Goal: Information Seeking & Learning: Check status

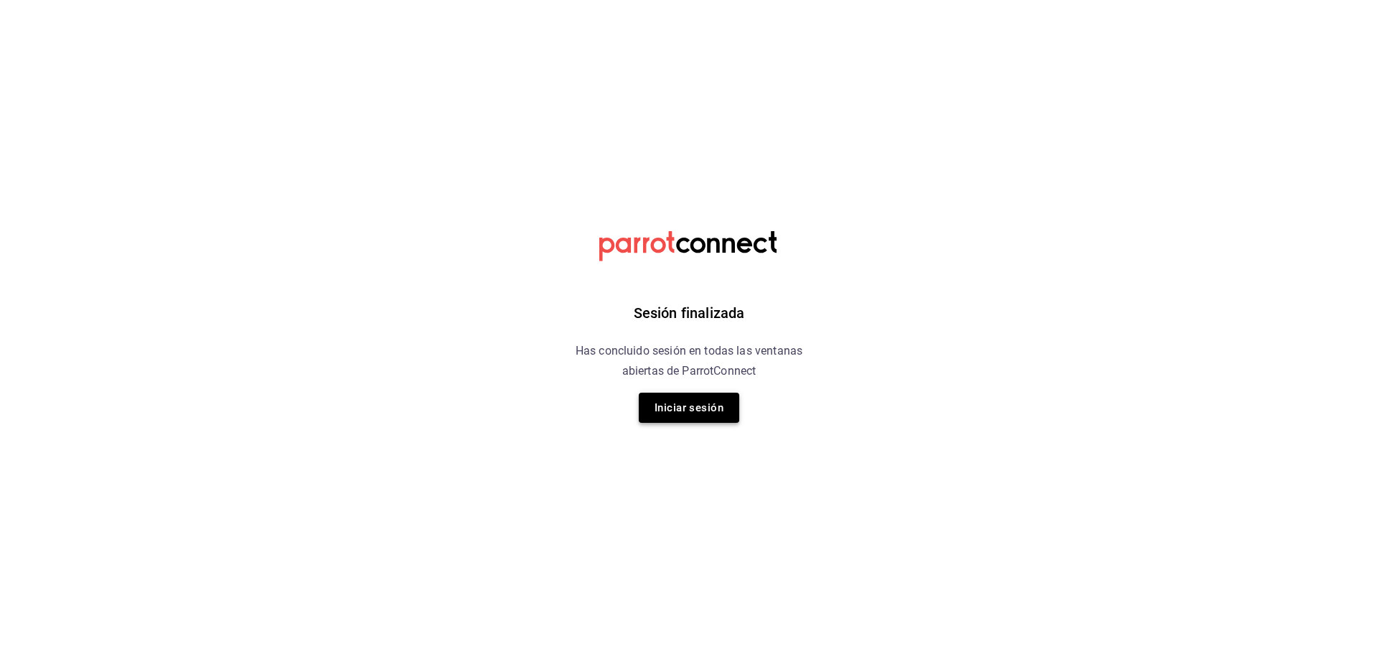
click at [719, 403] on button "Iniciar sesión" at bounding box center [689, 408] width 100 height 30
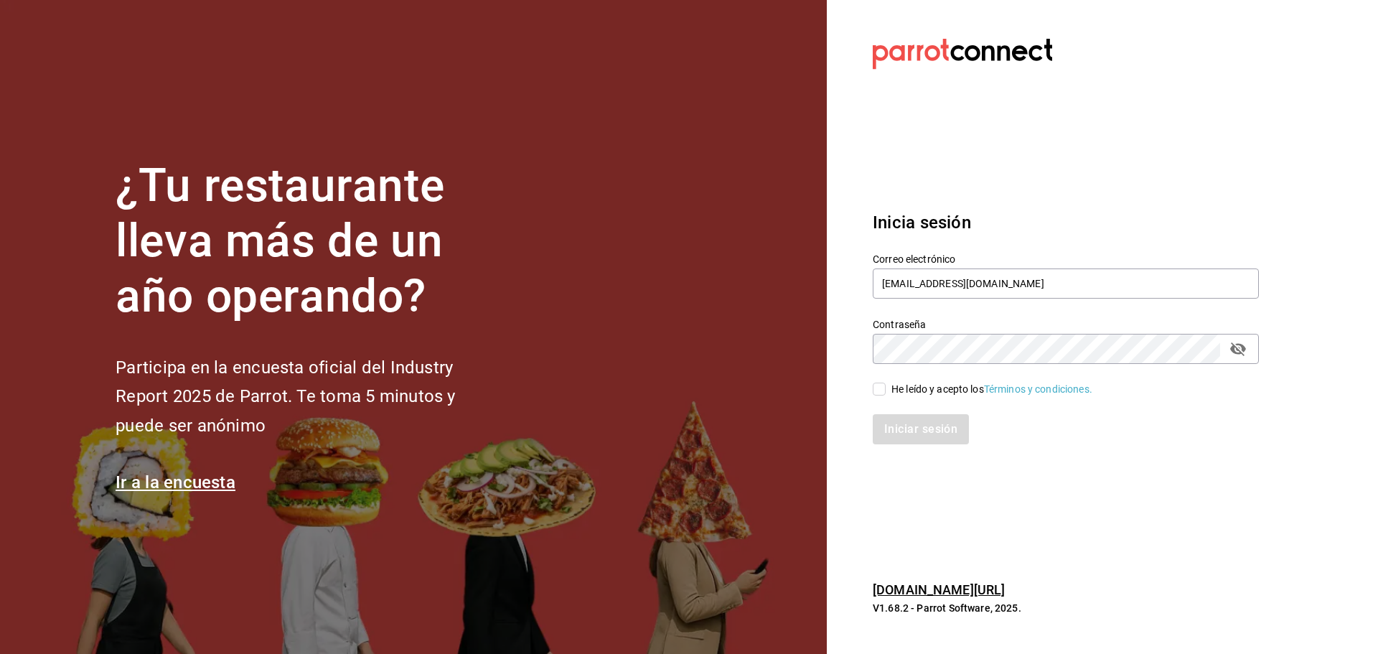
click at [878, 386] on input "He leído y acepto los Términos y condiciones." at bounding box center [879, 389] width 13 height 13
checkbox input "true"
click at [902, 423] on button "Iniciar sesión" at bounding box center [922, 429] width 98 height 30
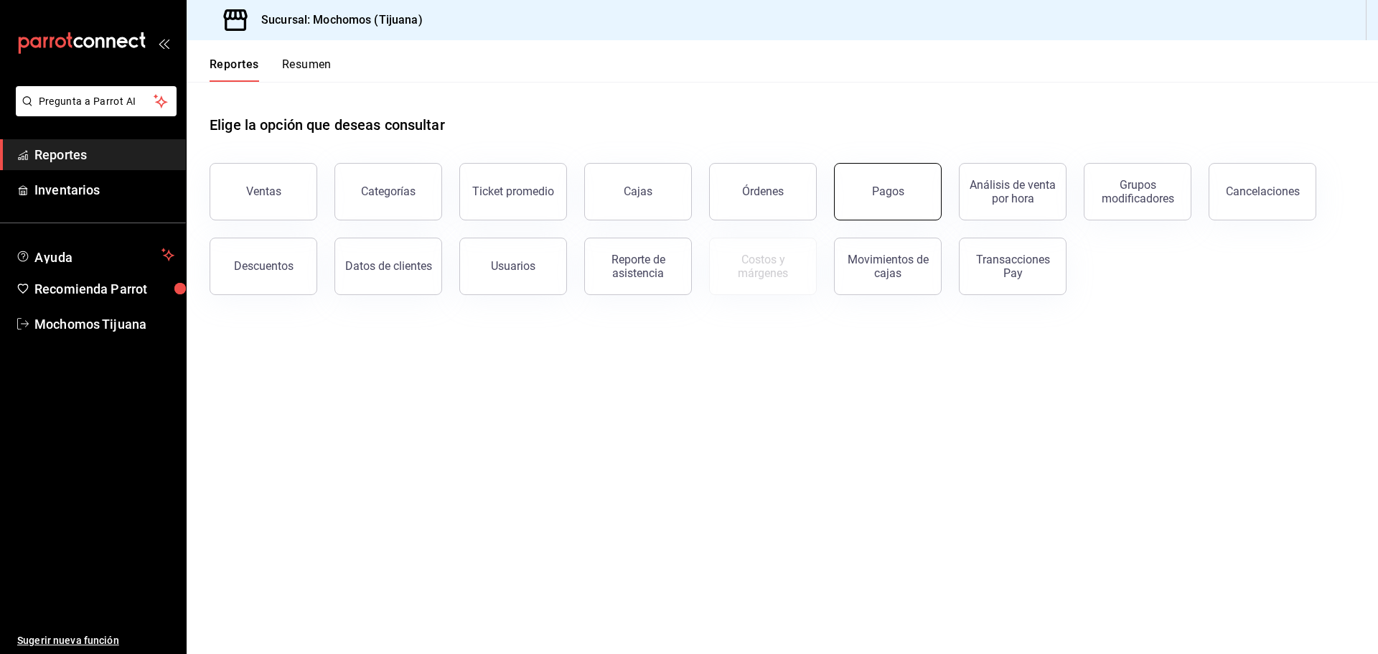
click at [849, 187] on button "Pagos" at bounding box center [888, 191] width 108 height 57
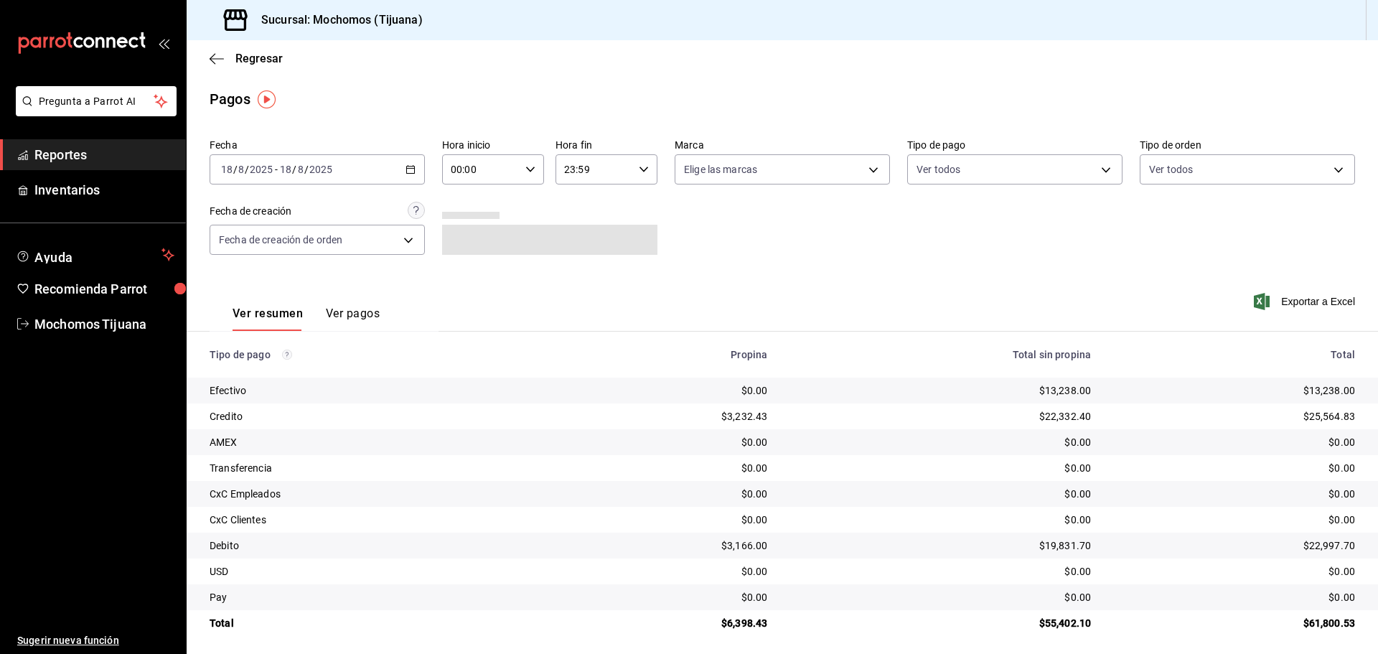
click at [408, 169] on \(Stroke\) "button" at bounding box center [411, 168] width 8 height 1
click at [315, 215] on span "Hoy" at bounding box center [277, 212] width 111 height 15
click at [525, 169] on icon "button" at bounding box center [530, 169] width 10 height 10
click at [474, 272] on span "04" at bounding box center [465, 271] width 28 height 11
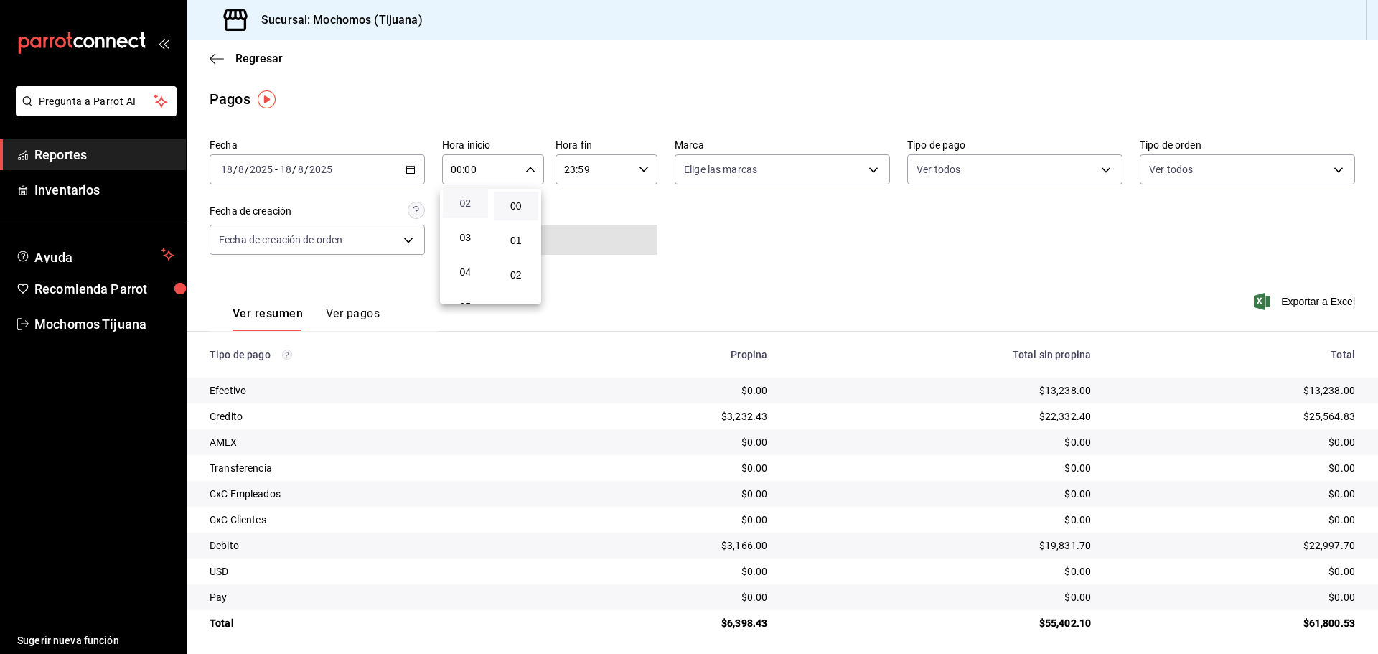
type input "04:00"
click at [1097, 170] on div at bounding box center [689, 327] width 1378 height 654
click at [1097, 170] on body "Pregunta a Parrot AI Reportes Inventarios Ayuda Recomienda Parrot Mochomos Tiju…" at bounding box center [689, 327] width 1378 height 654
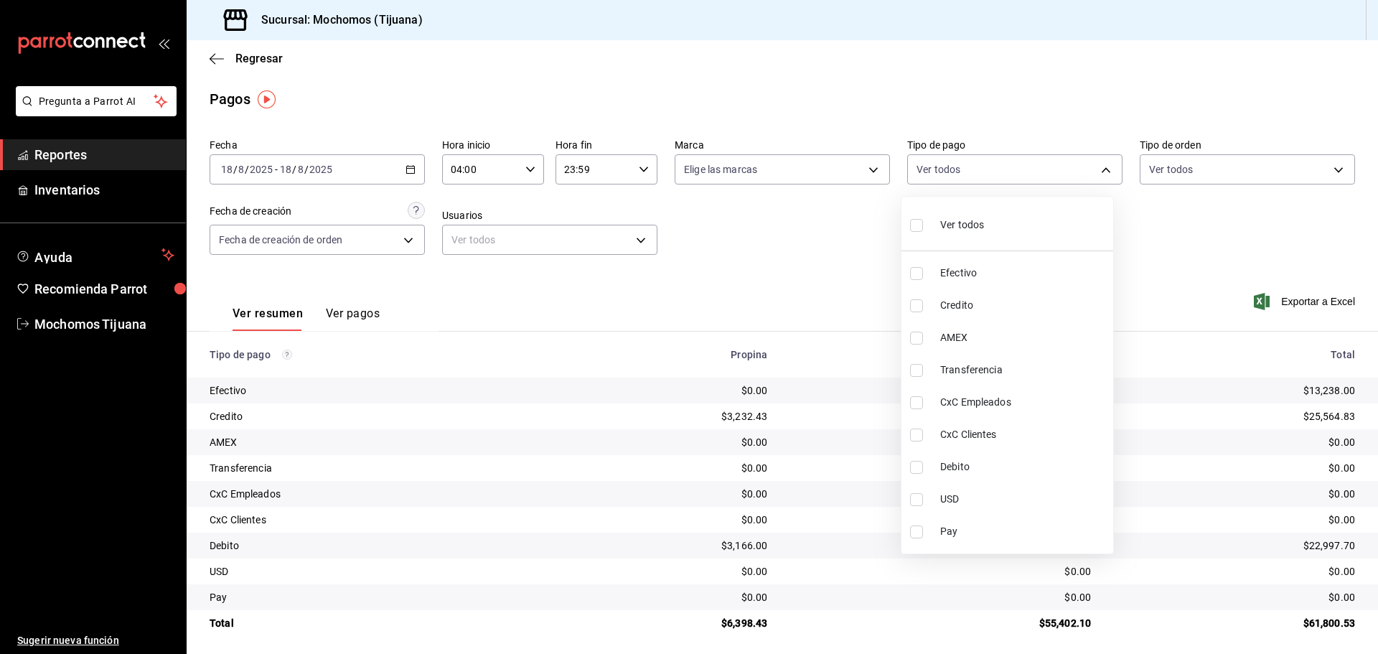
click at [918, 303] on input "checkbox" at bounding box center [916, 305] width 13 height 13
checkbox input "true"
type input "a27a072c-b141-4985-9f83-ae60dbe2196b"
click at [924, 468] on input "checkbox" at bounding box center [923, 467] width 13 height 13
checkbox input "true"
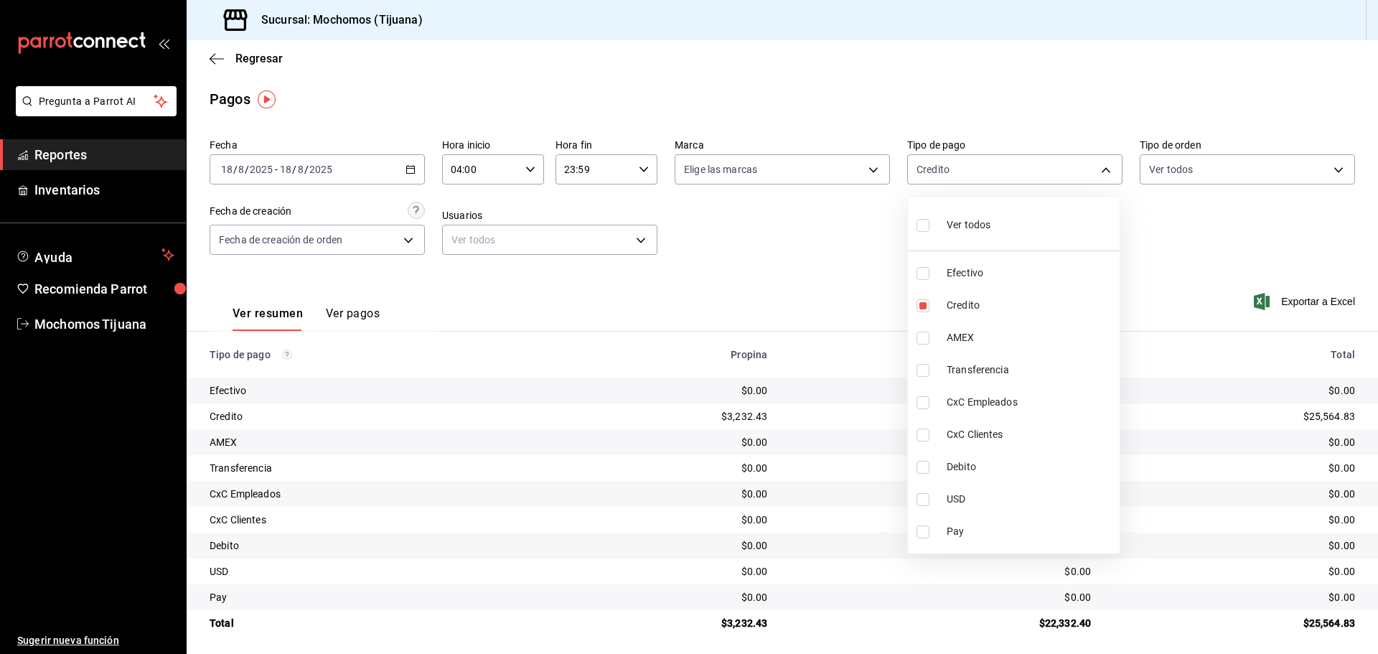
type input "a27a072c-b141-4985-9f83-ae60dbe2196b,b7370aa5-450f-4a05-bab4-2784151f97fb"
click at [406, 169] on div at bounding box center [689, 327] width 1378 height 654
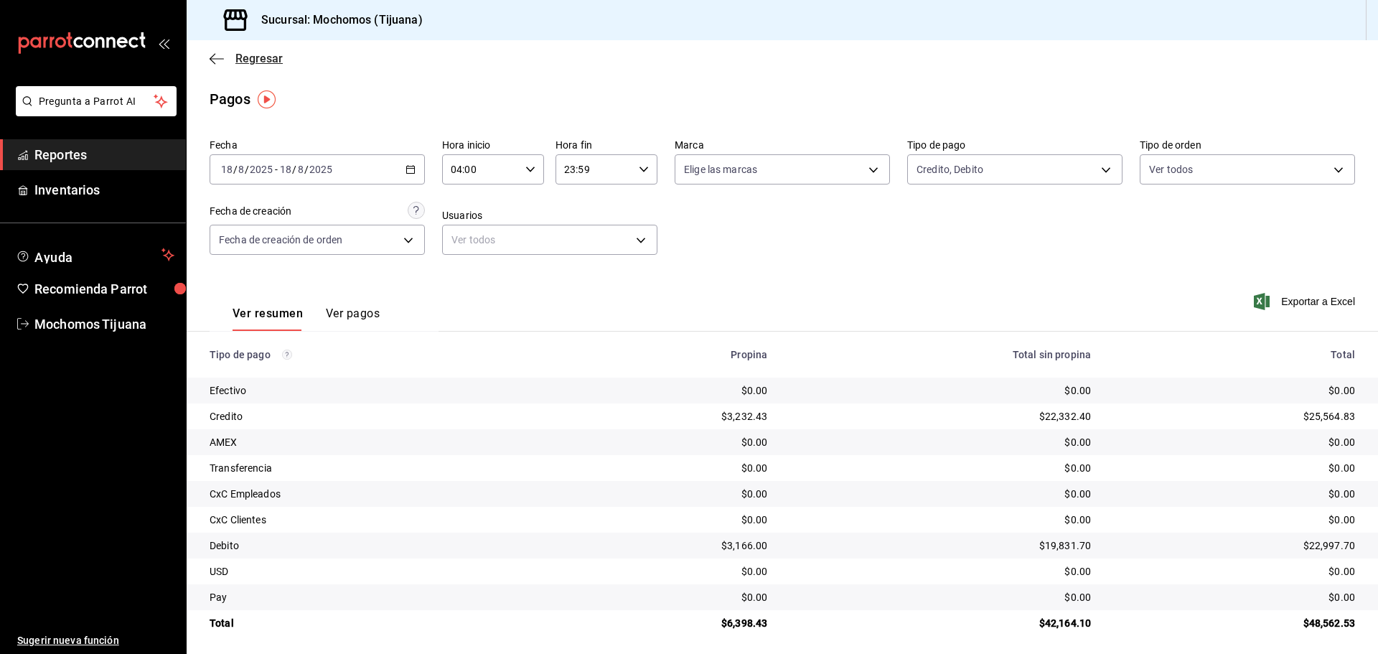
click at [226, 62] on span "Regresar" at bounding box center [246, 59] width 73 height 14
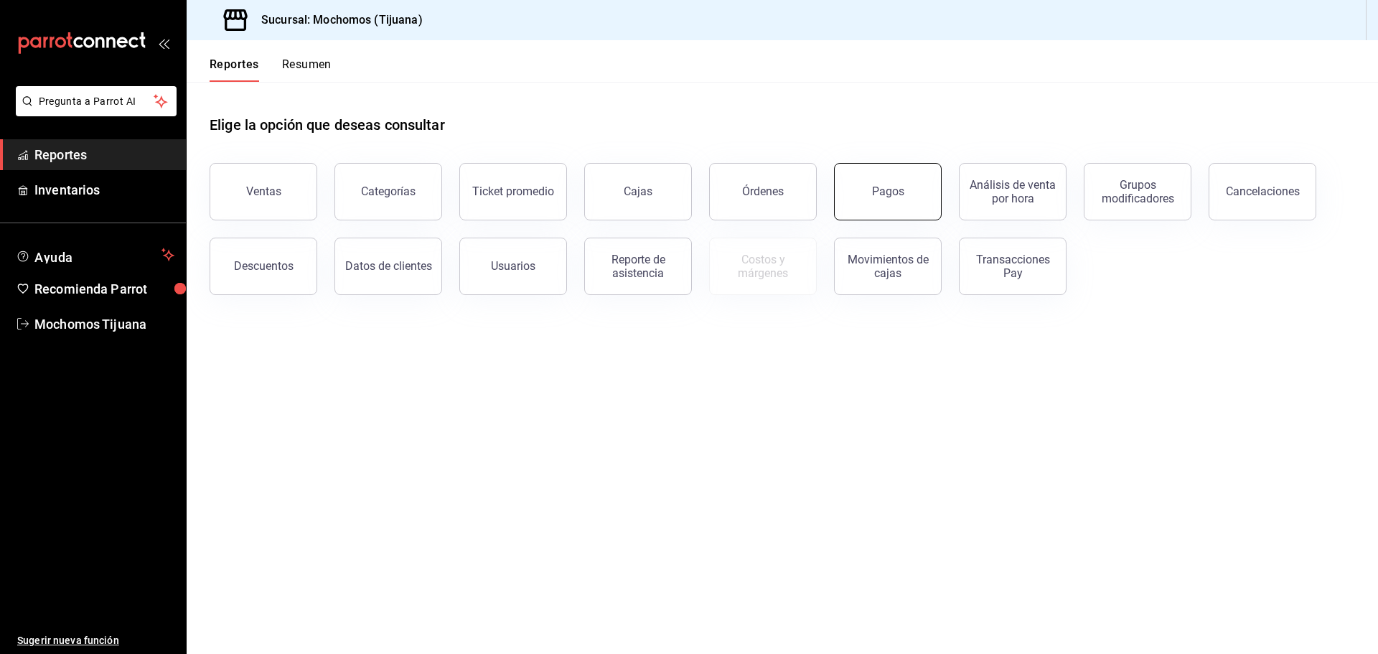
click at [911, 210] on button "Pagos" at bounding box center [888, 191] width 108 height 57
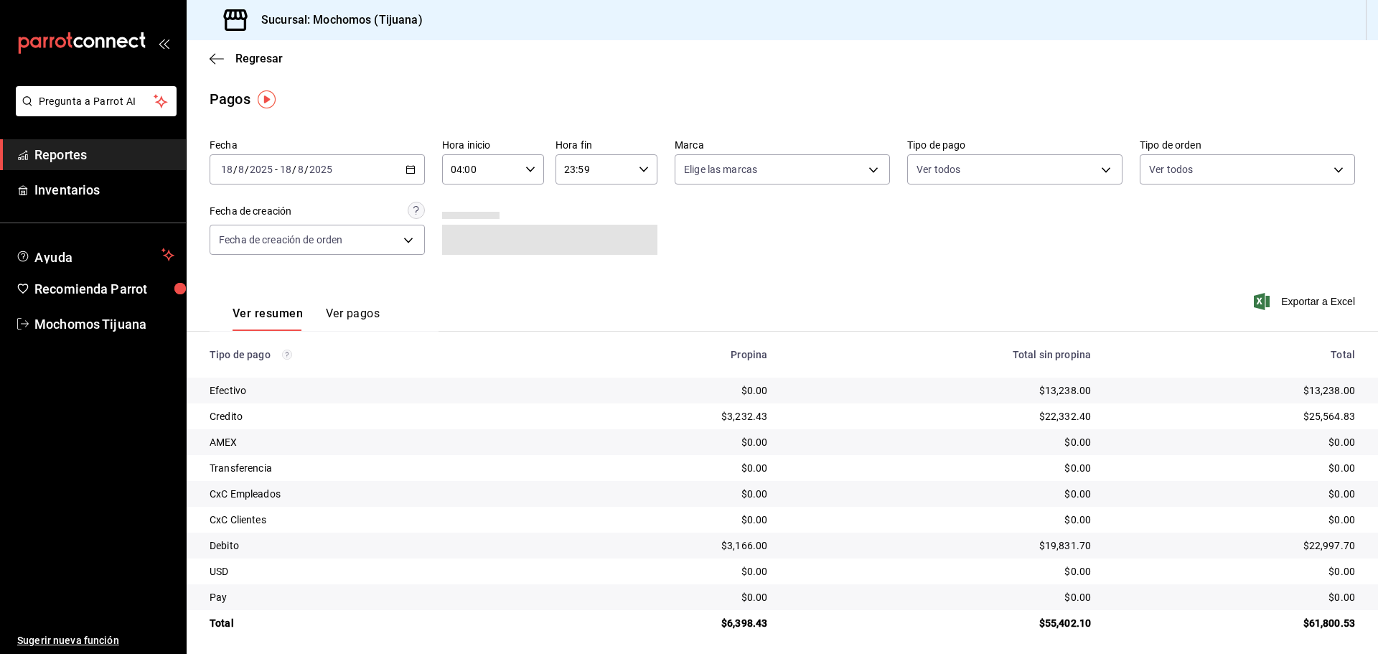
click at [411, 175] on div "[DATE] [DATE] - [DATE] [DATE]" at bounding box center [317, 169] width 215 height 30
click at [268, 210] on span "Hoy" at bounding box center [277, 212] width 111 height 15
click at [525, 169] on icon "button" at bounding box center [530, 169] width 10 height 10
click at [464, 266] on button "04" at bounding box center [465, 272] width 45 height 29
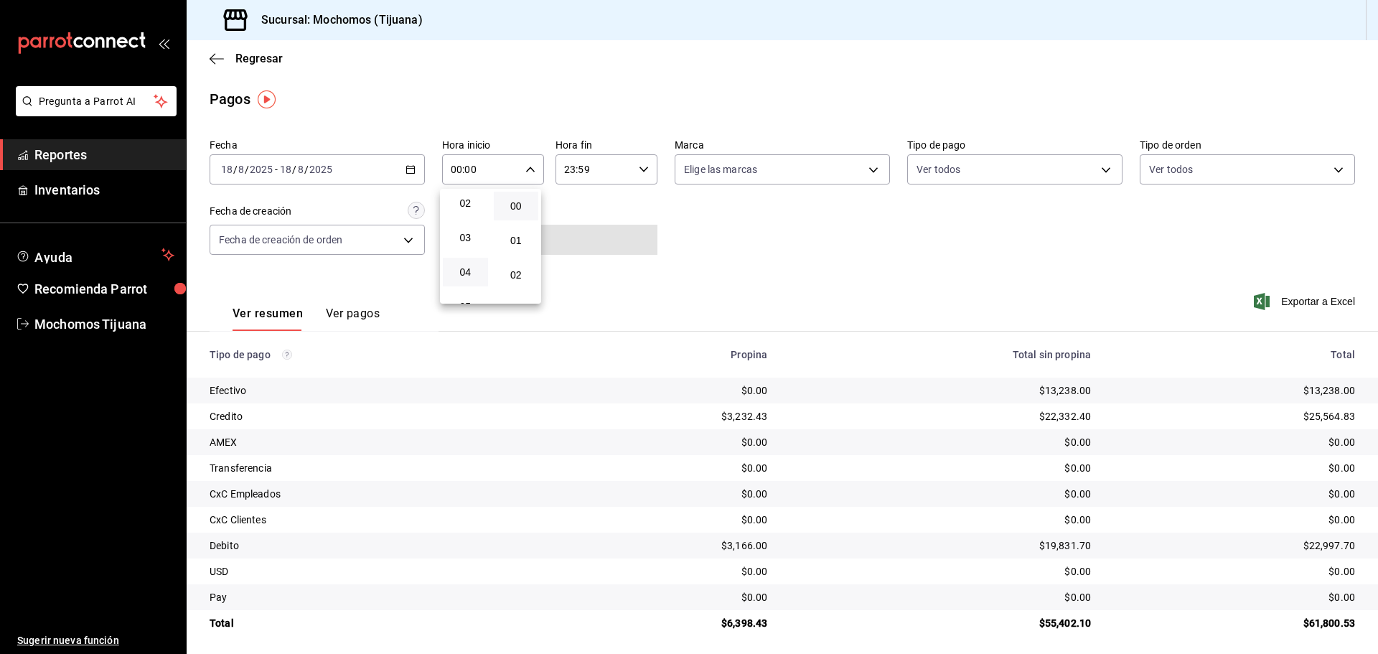
type input "04:00"
click at [1096, 172] on div at bounding box center [689, 327] width 1378 height 654
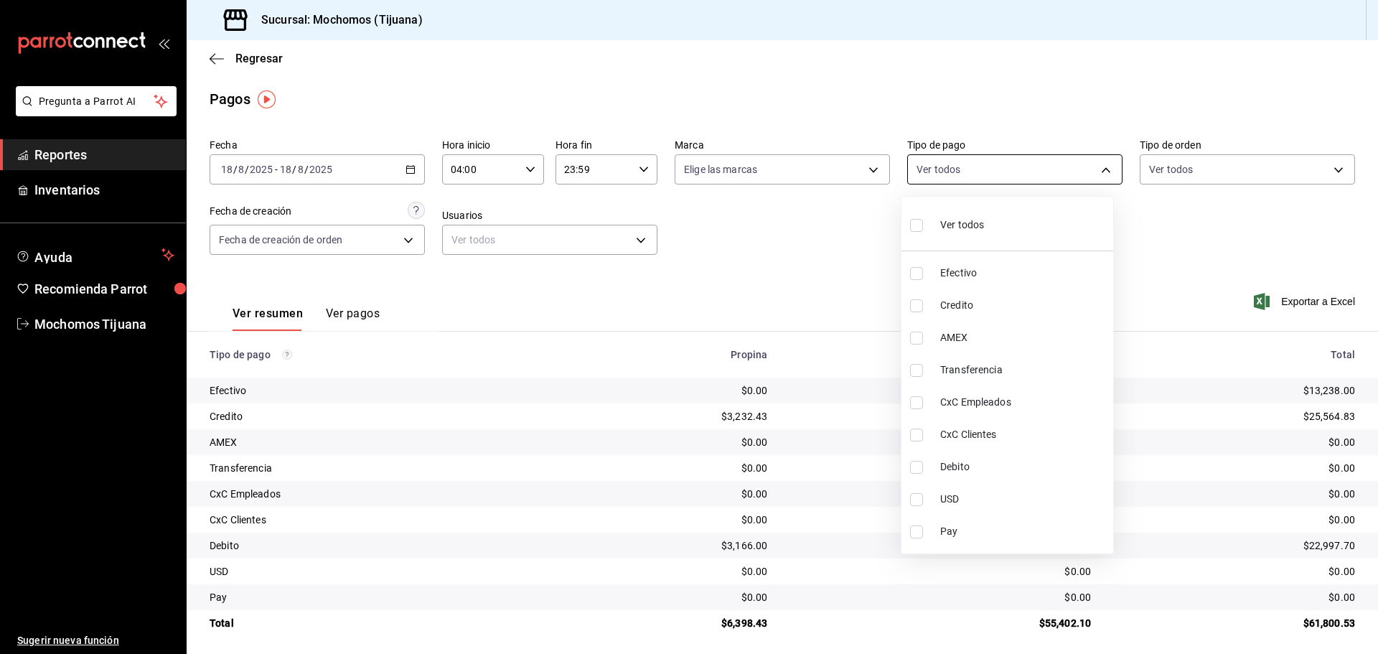
click at [1096, 171] on body "Pregunta a Parrot AI Reportes Inventarios Ayuda Recomienda Parrot Mochomos Tiju…" at bounding box center [689, 327] width 1378 height 654
click at [972, 309] on span "Credito" at bounding box center [1023, 305] width 167 height 15
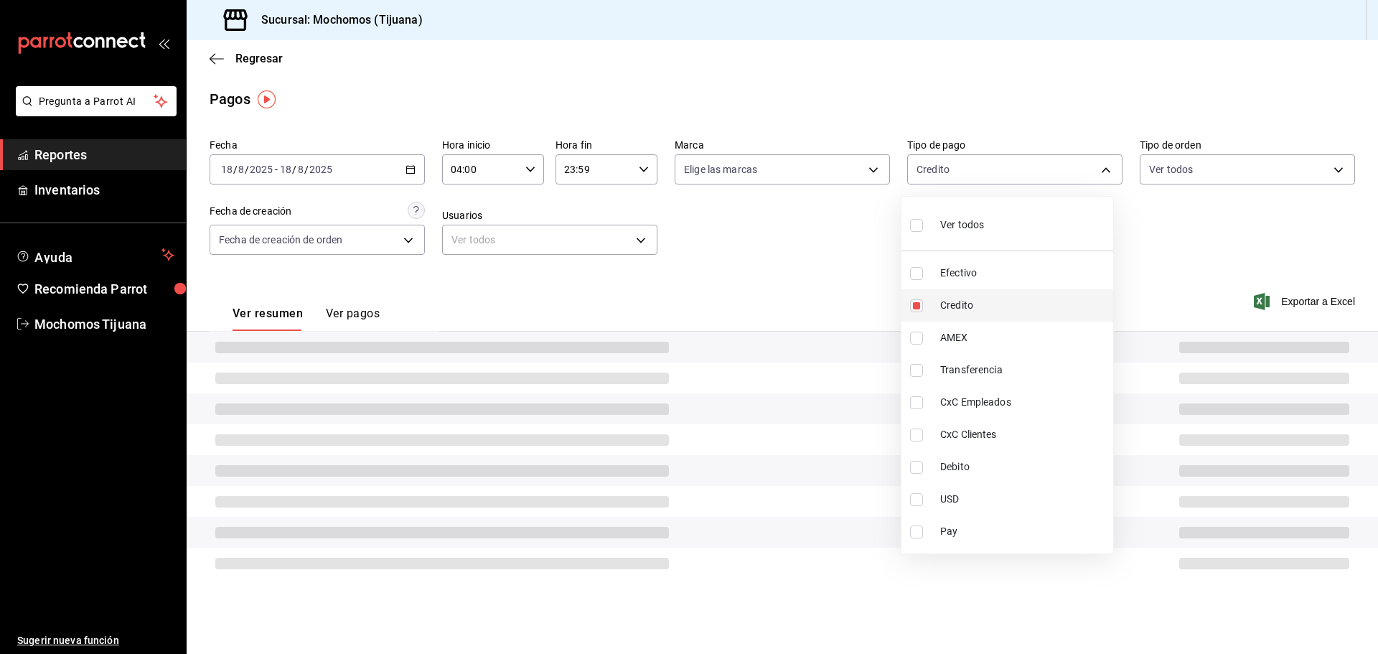
type input "a27a072c-b141-4985-9f83-ae60dbe2196b"
checkbox input "true"
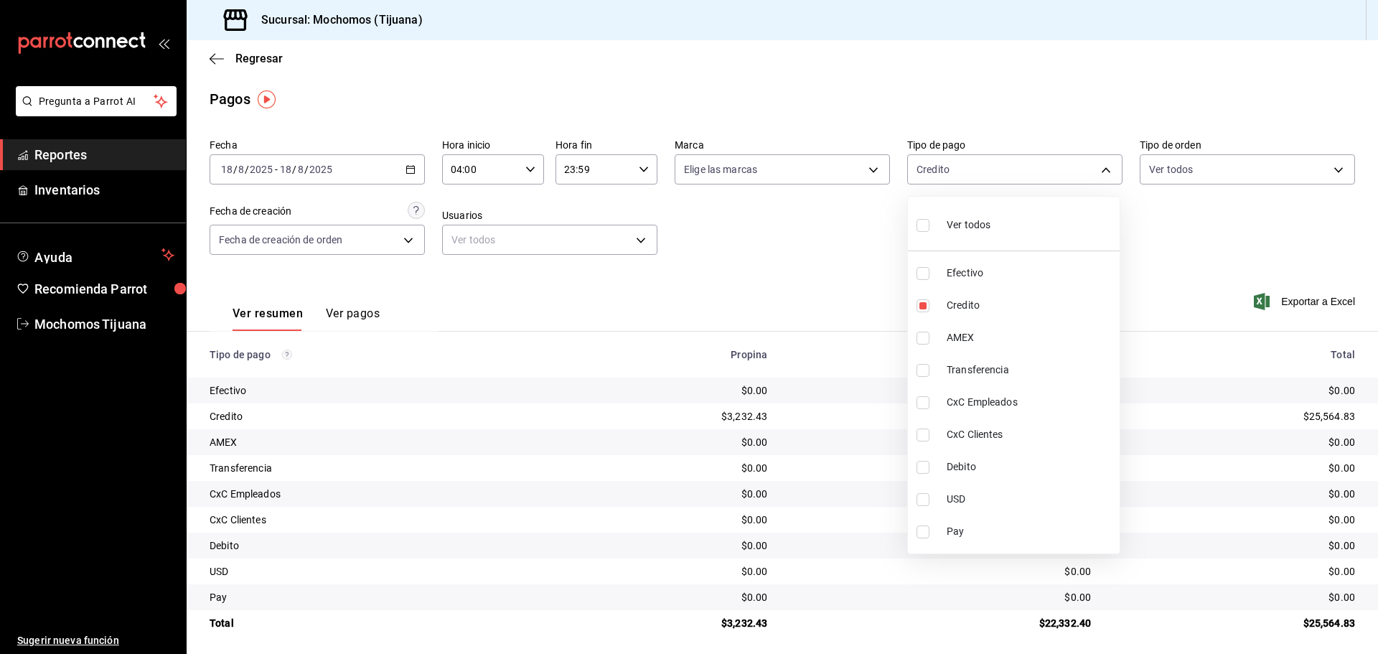
click at [979, 467] on span "Debito" at bounding box center [1030, 466] width 167 height 15
type input "a27a072c-b141-4985-9f83-ae60dbe2196b,b7370aa5-450f-4a05-bab4-2784151f97fb"
checkbox input "true"
click at [1179, 290] on div at bounding box center [689, 327] width 1378 height 654
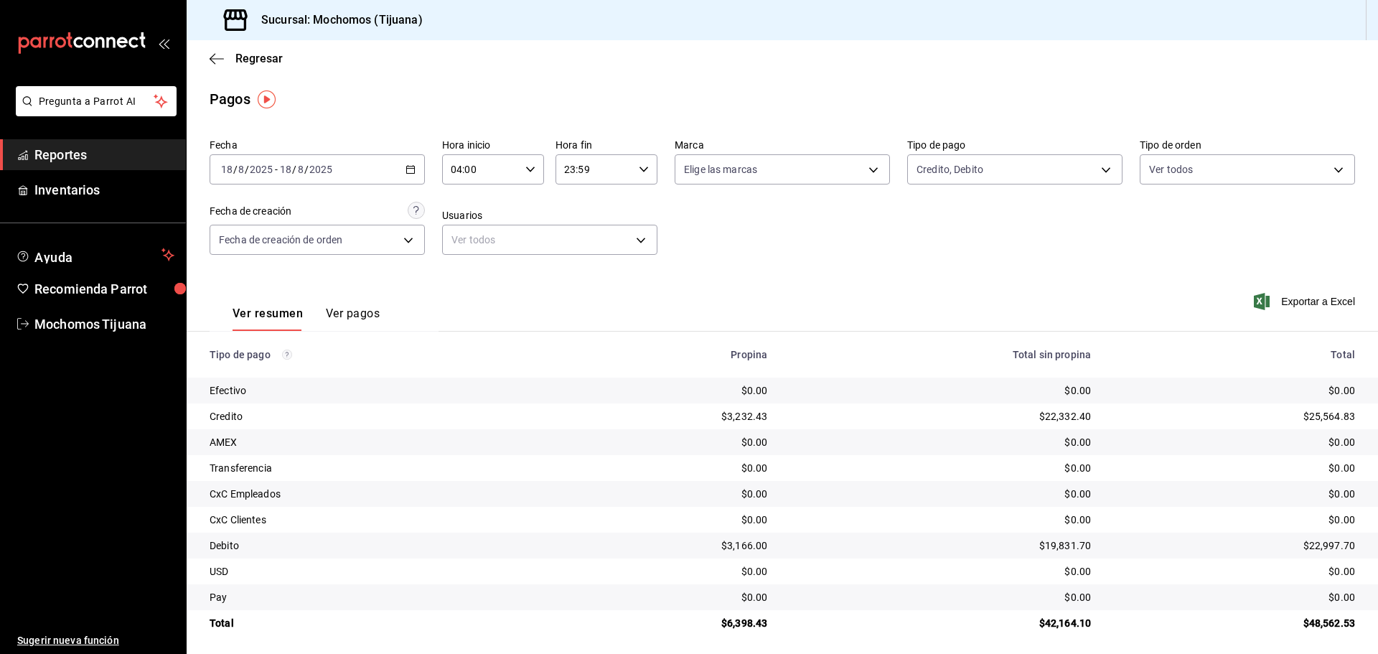
click at [368, 317] on button "Ver pagos" at bounding box center [353, 318] width 54 height 24
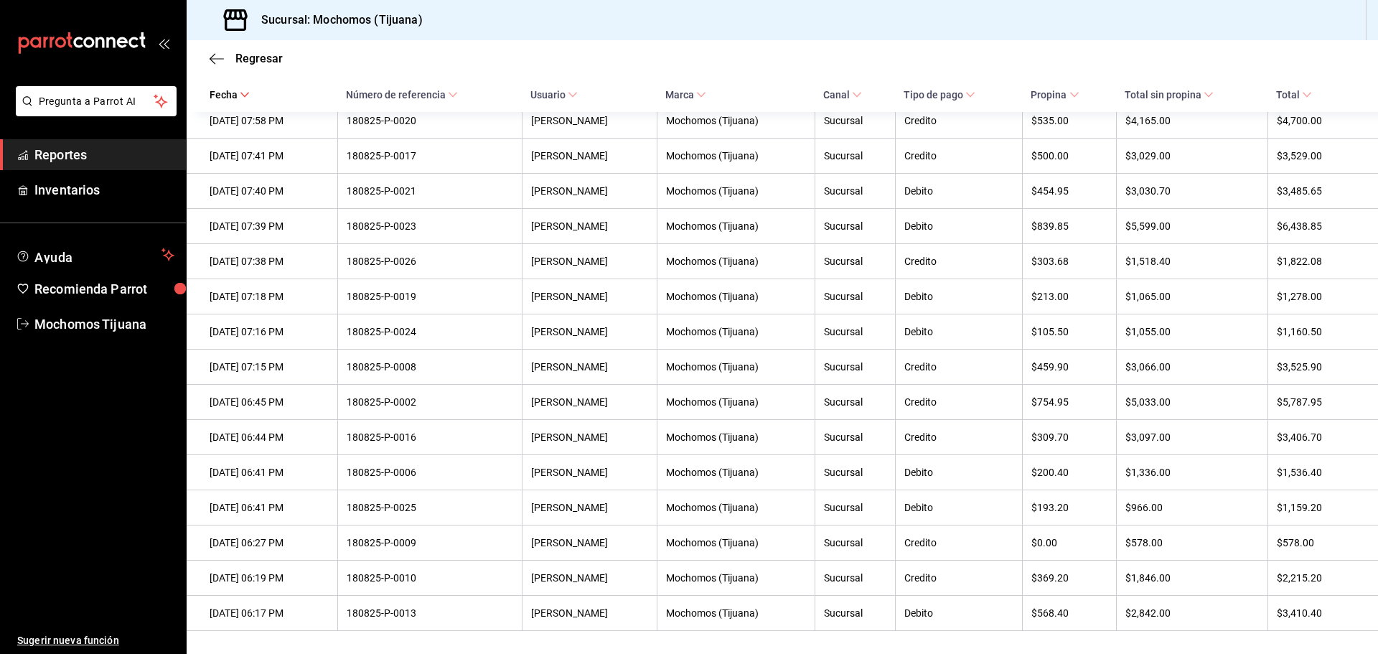
scroll to position [418, 0]
click at [222, 57] on icon "button" at bounding box center [217, 58] width 14 height 13
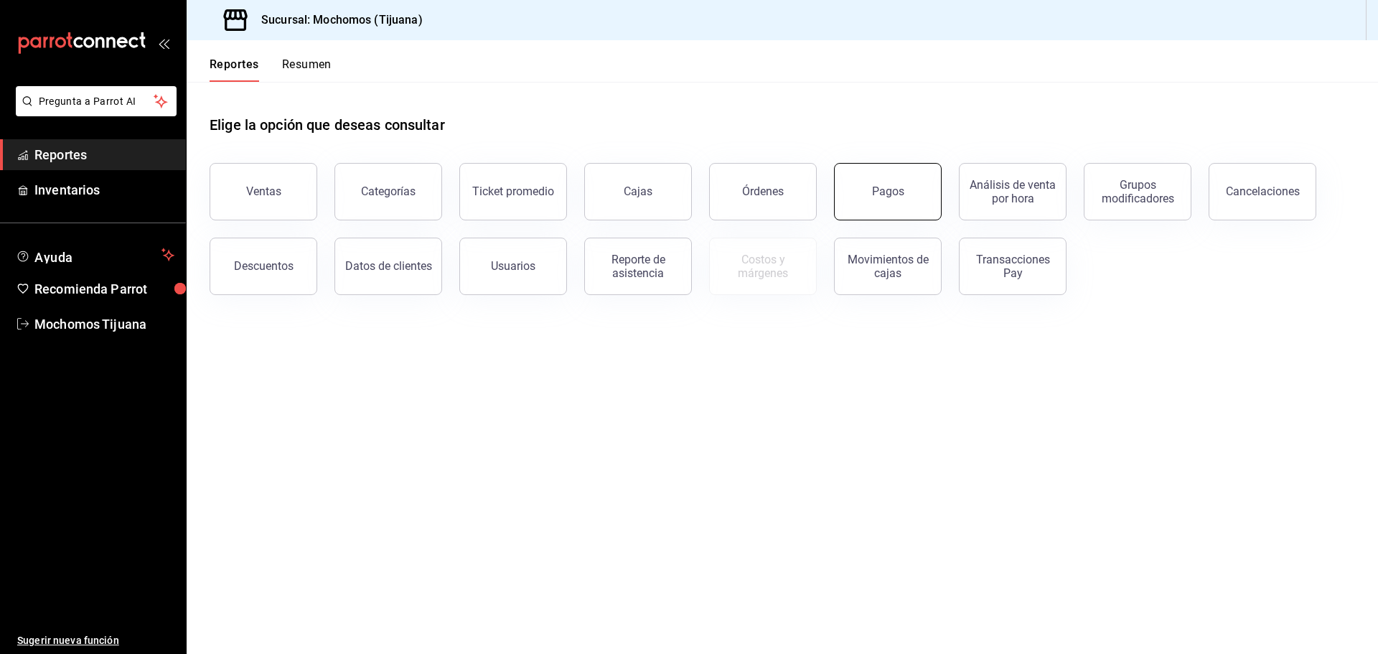
click at [887, 194] on div "Pagos" at bounding box center [888, 191] width 32 height 14
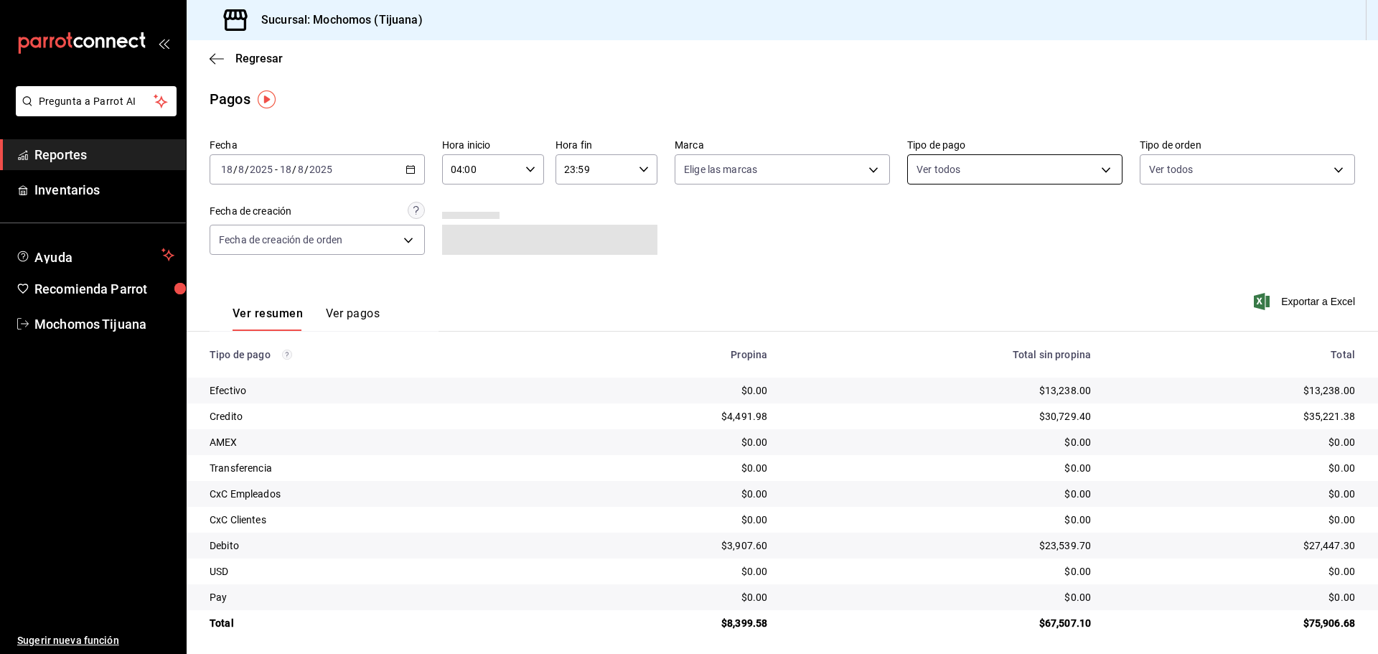
click at [1093, 172] on body "Pregunta a Parrot AI Reportes Inventarios Ayuda Recomienda Parrot Mochomos Tiju…" at bounding box center [689, 327] width 1378 height 654
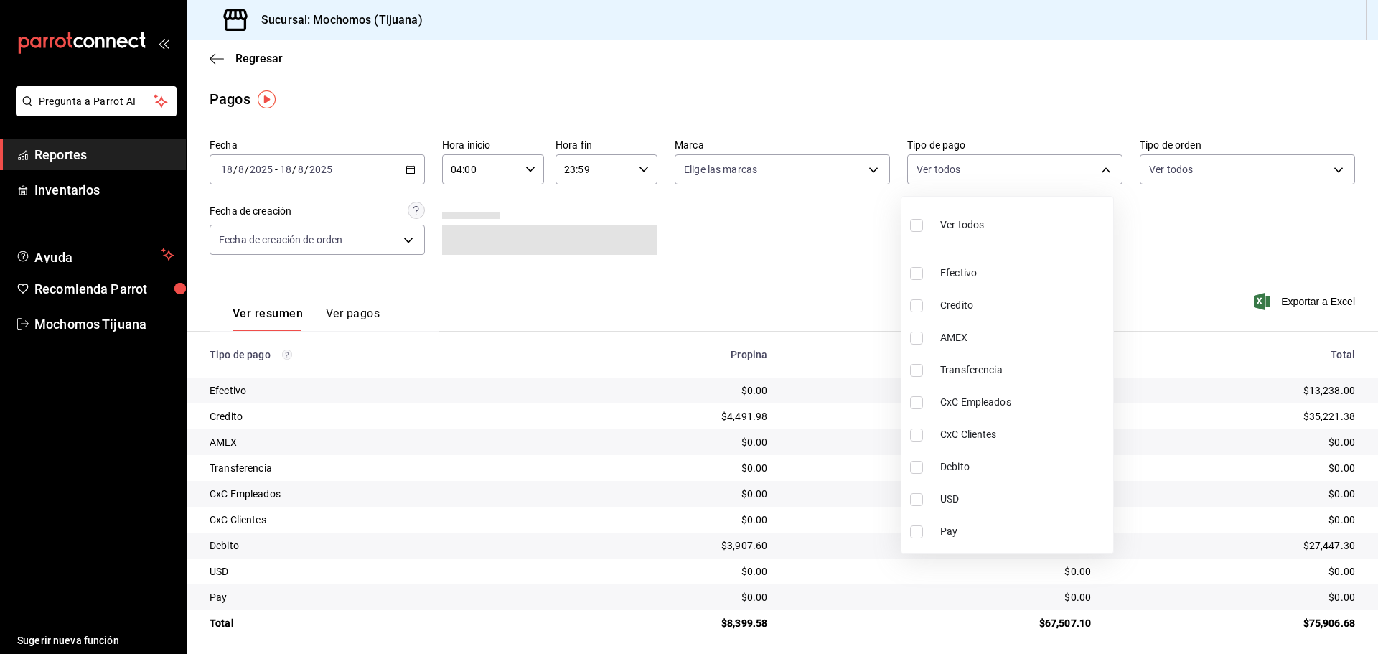
click at [1024, 305] on span "Credito" at bounding box center [1023, 305] width 167 height 15
type input "a27a072c-b141-4985-9f83-ae60dbe2196b"
checkbox input "true"
click at [1018, 470] on span "Debito" at bounding box center [1030, 466] width 167 height 15
type input "a27a072c-b141-4985-9f83-ae60dbe2196b,b7370aa5-450f-4a05-bab4-2784151f97fb"
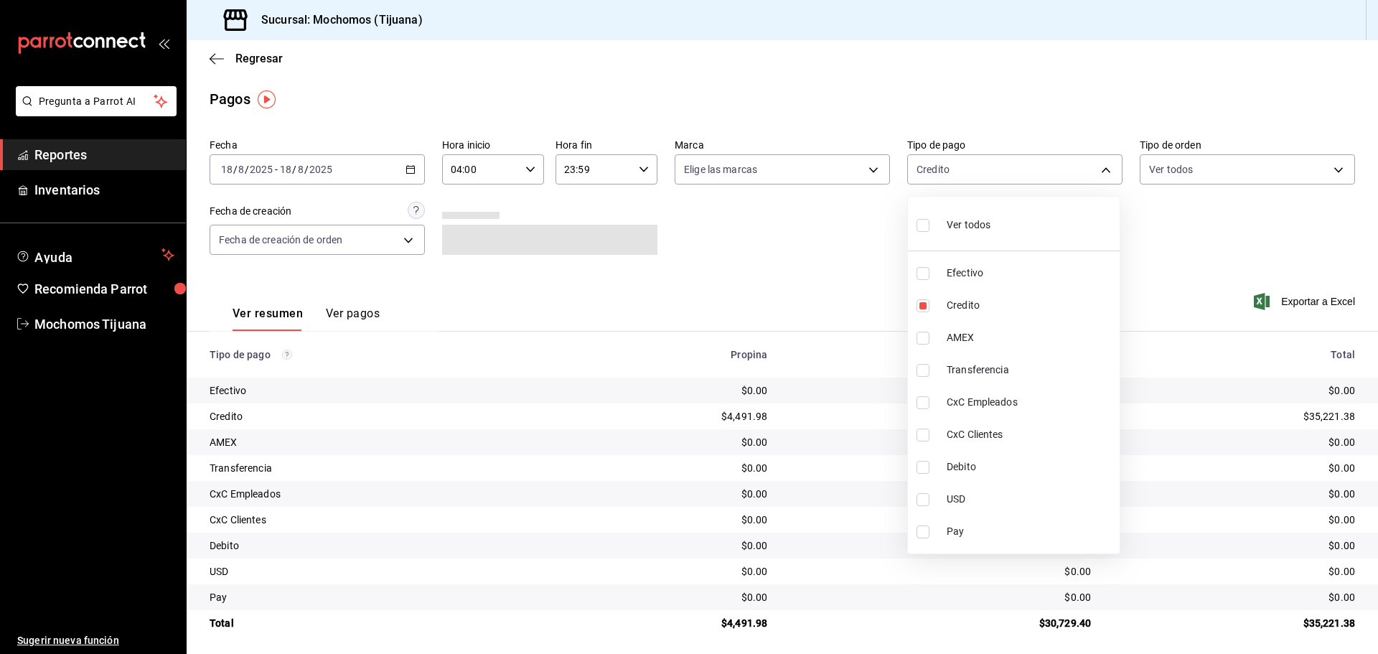
checkbox input "true"
click at [363, 312] on div at bounding box center [689, 327] width 1378 height 654
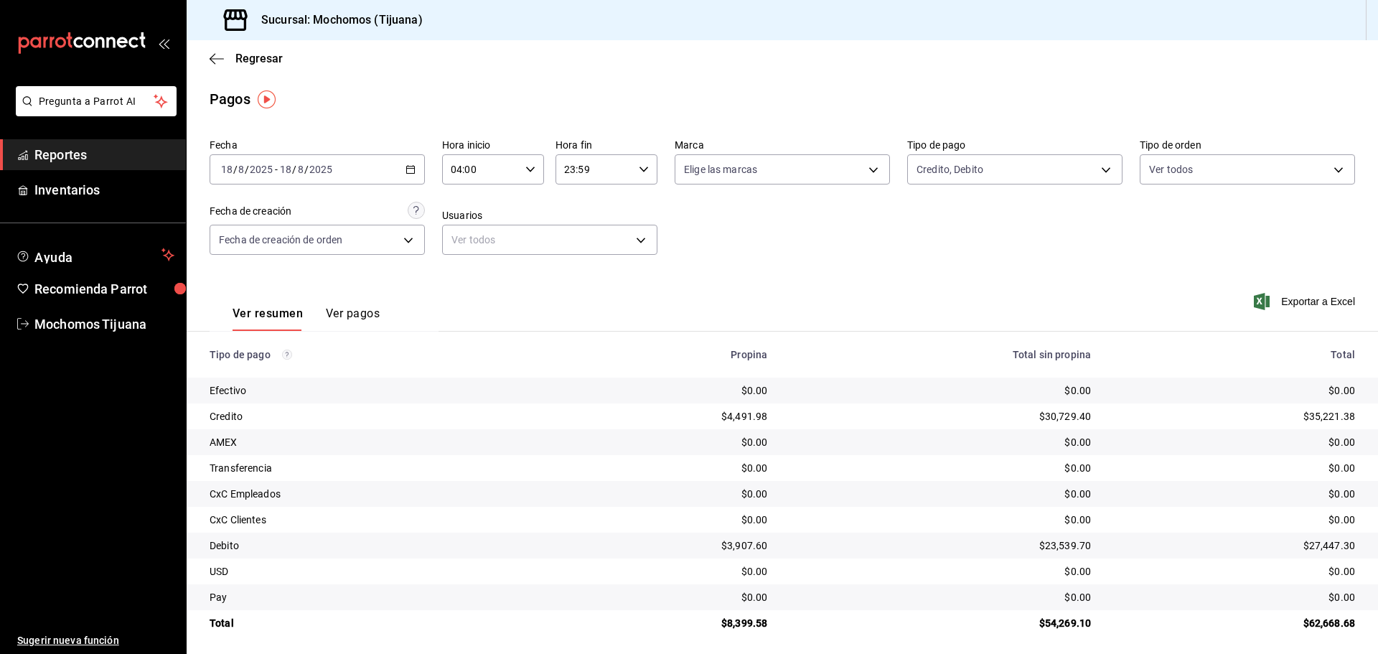
click at [349, 321] on button "Ver pagos" at bounding box center [353, 318] width 54 height 24
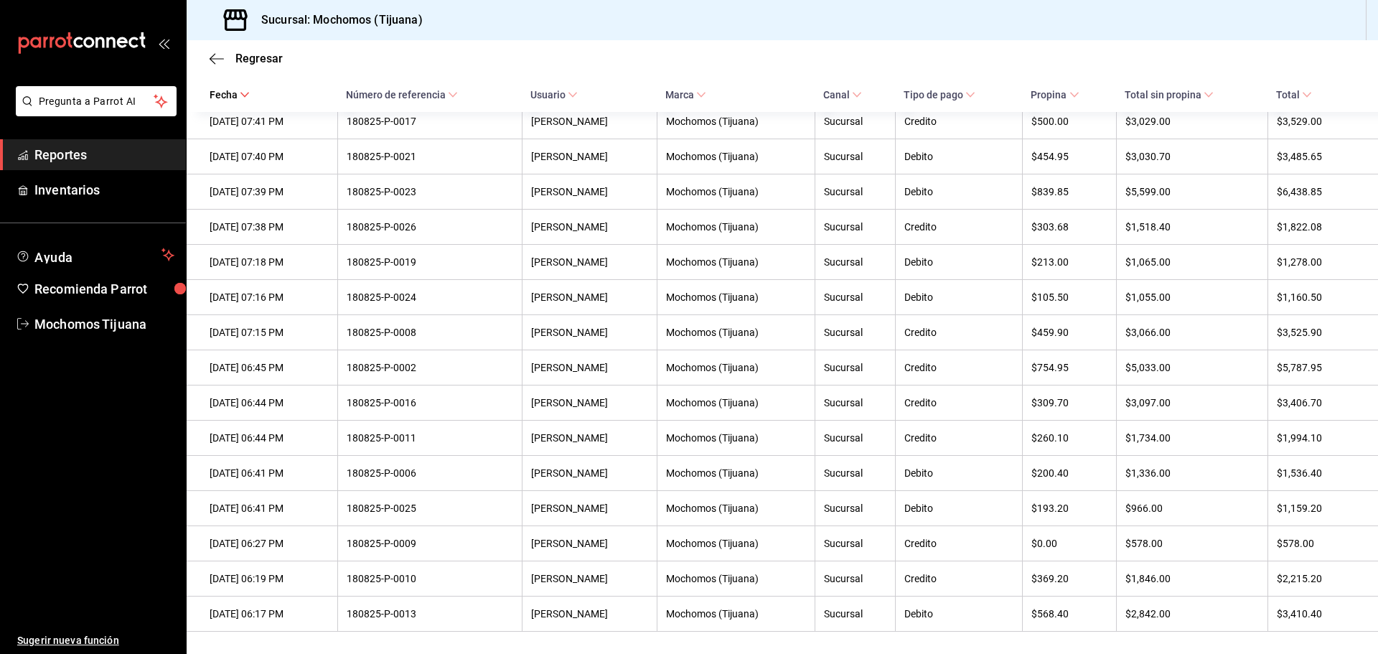
scroll to position [454, 0]
click at [218, 55] on icon "button" at bounding box center [217, 58] width 14 height 13
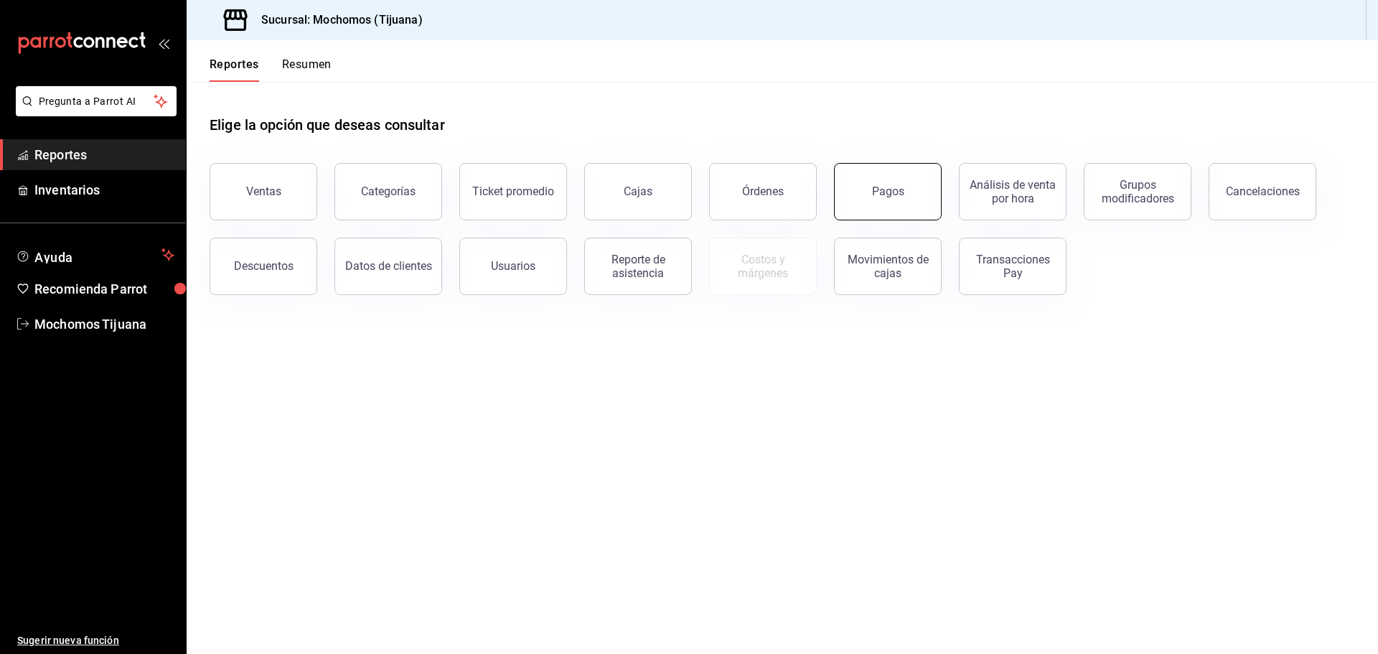
click at [865, 212] on button "Pagos" at bounding box center [888, 191] width 108 height 57
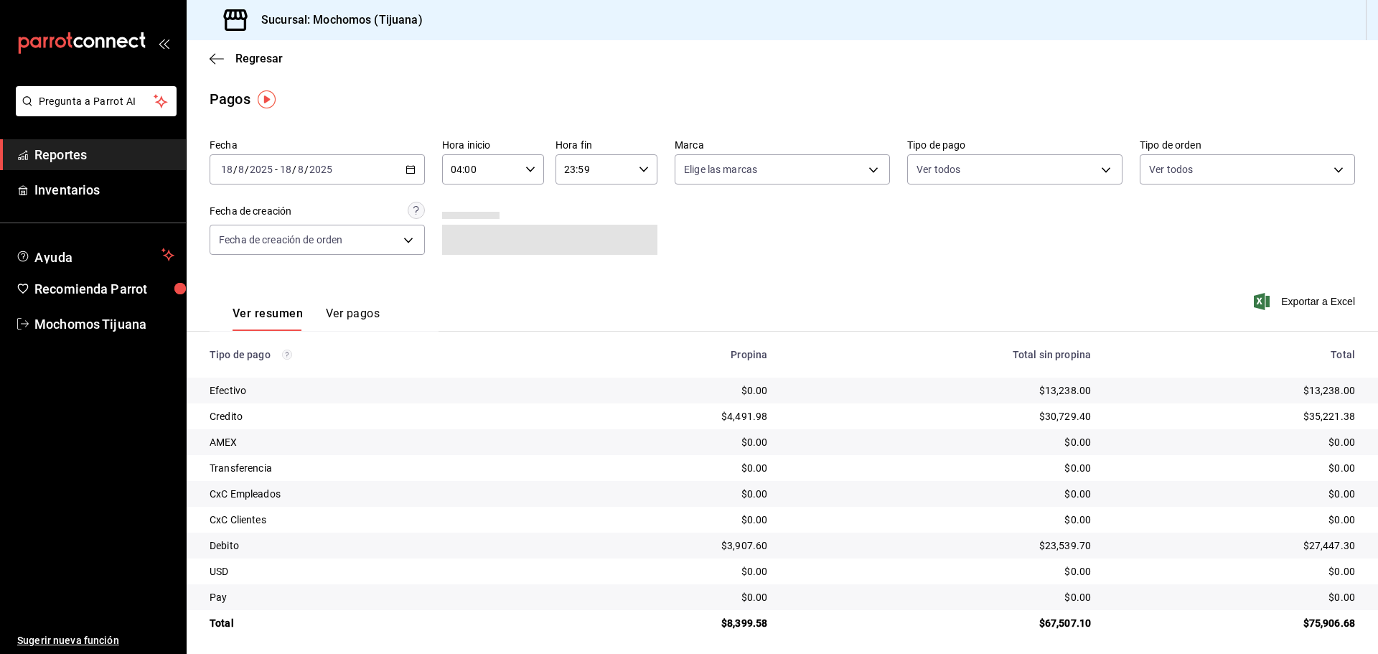
click at [207, 54] on div "Regresar" at bounding box center [782, 58] width 1191 height 37
click at [220, 60] on icon "button" at bounding box center [217, 58] width 14 height 13
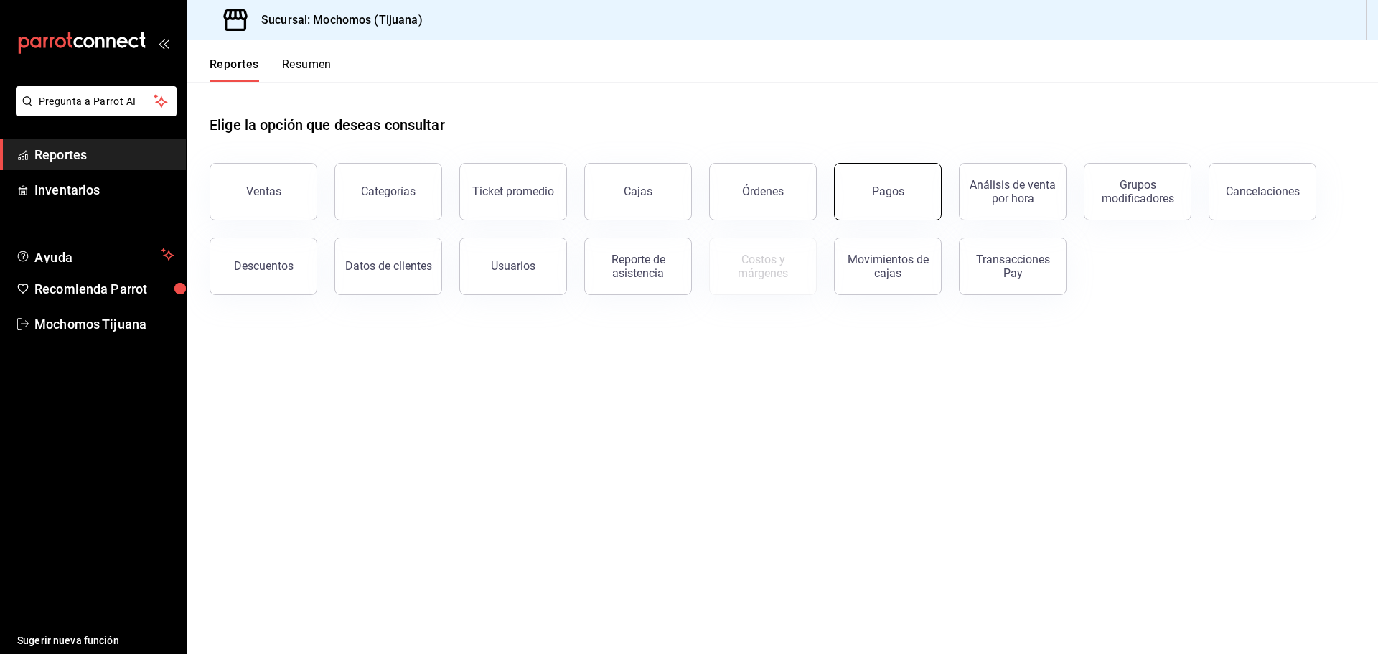
click at [918, 209] on button "Pagos" at bounding box center [888, 191] width 108 height 57
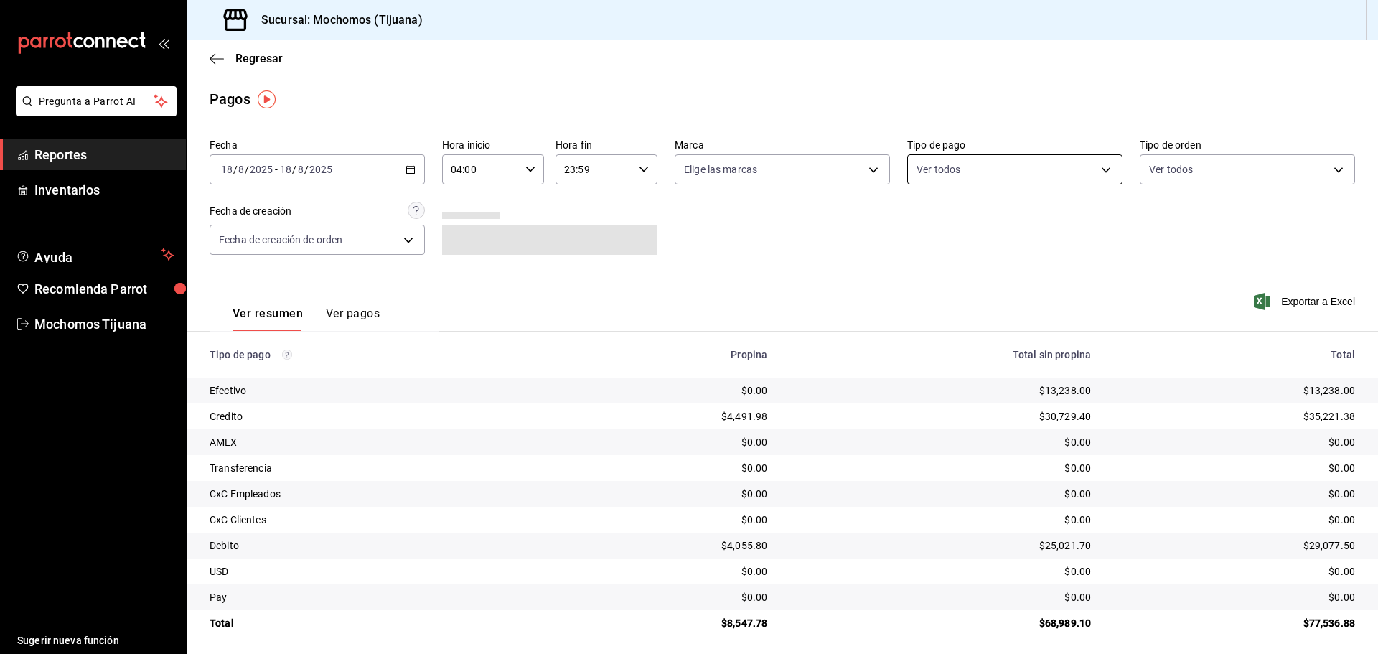
click at [1101, 167] on body "Pregunta a Parrot AI Reportes Inventarios Ayuda Recomienda Parrot Mochomos Tiju…" at bounding box center [689, 327] width 1378 height 654
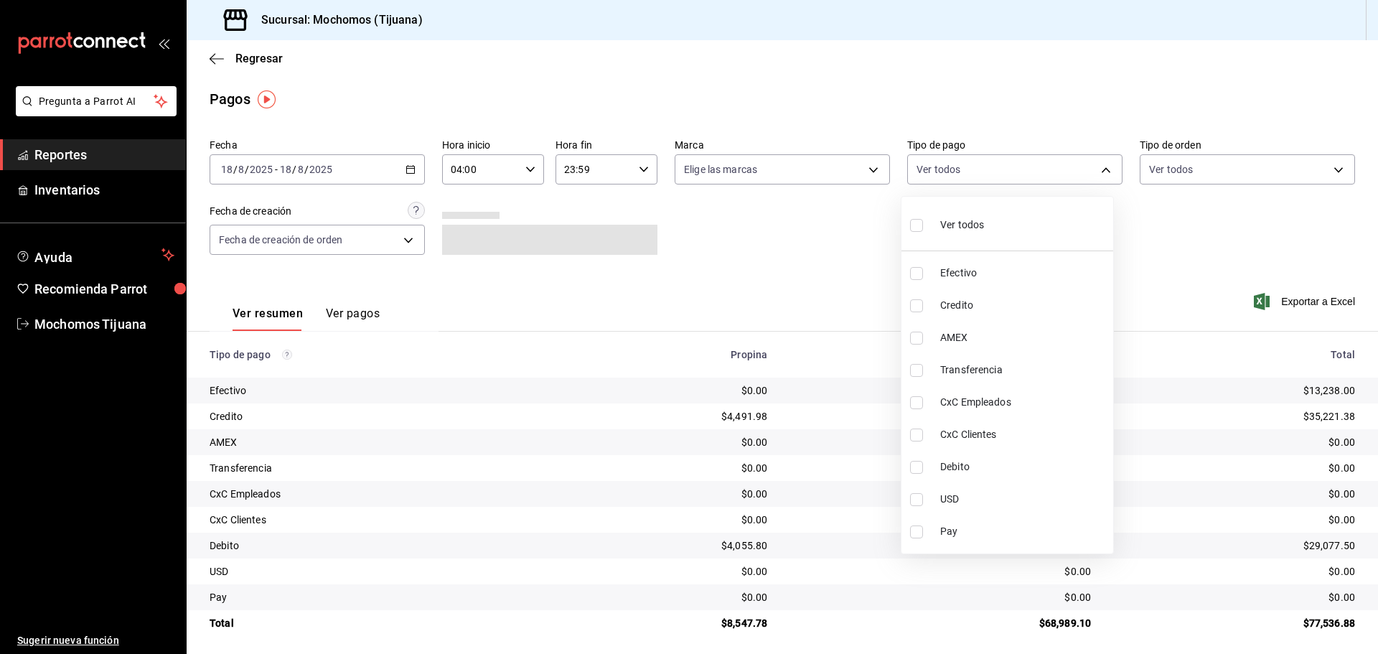
click at [1026, 306] on span "Credito" at bounding box center [1023, 305] width 167 height 15
type input "a27a072c-b141-4985-9f83-ae60dbe2196b"
checkbox input "true"
click at [1003, 474] on span "Debito" at bounding box center [1030, 466] width 167 height 15
type input "a27a072c-b141-4985-9f83-ae60dbe2196b,b7370aa5-450f-4a05-bab4-2784151f97fb"
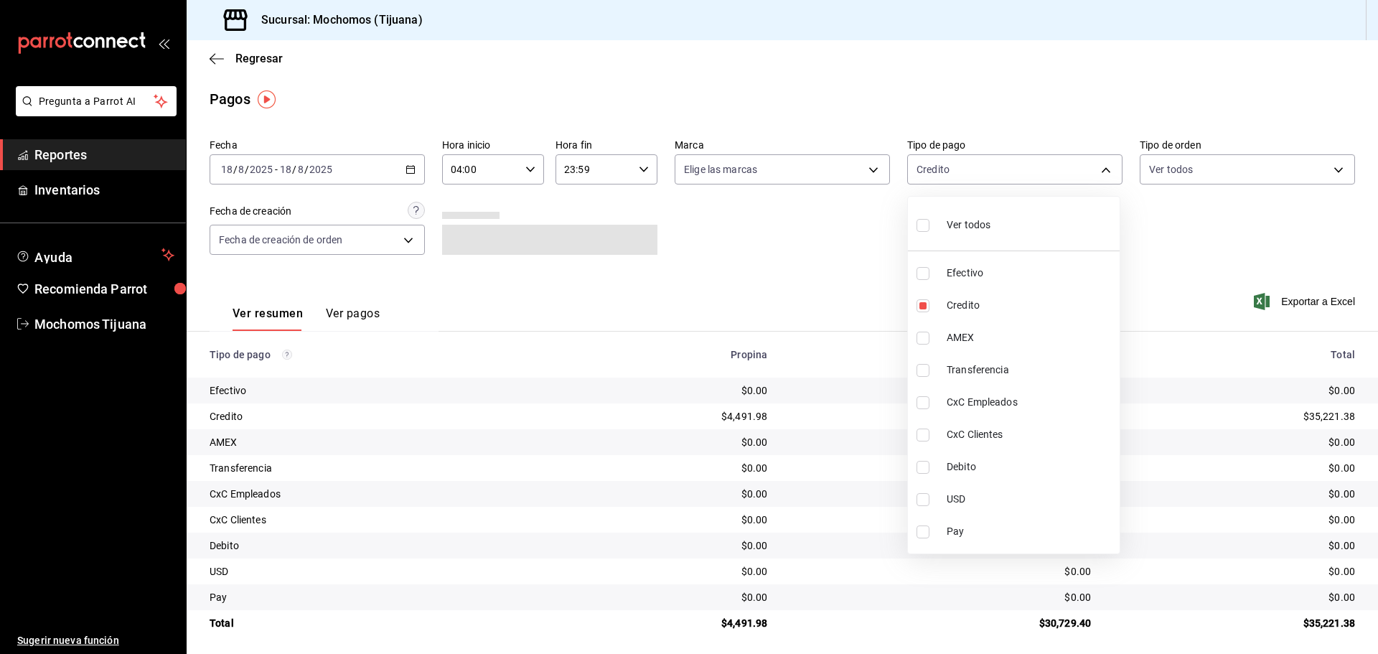
checkbox input "true"
click at [212, 59] on div at bounding box center [689, 327] width 1378 height 654
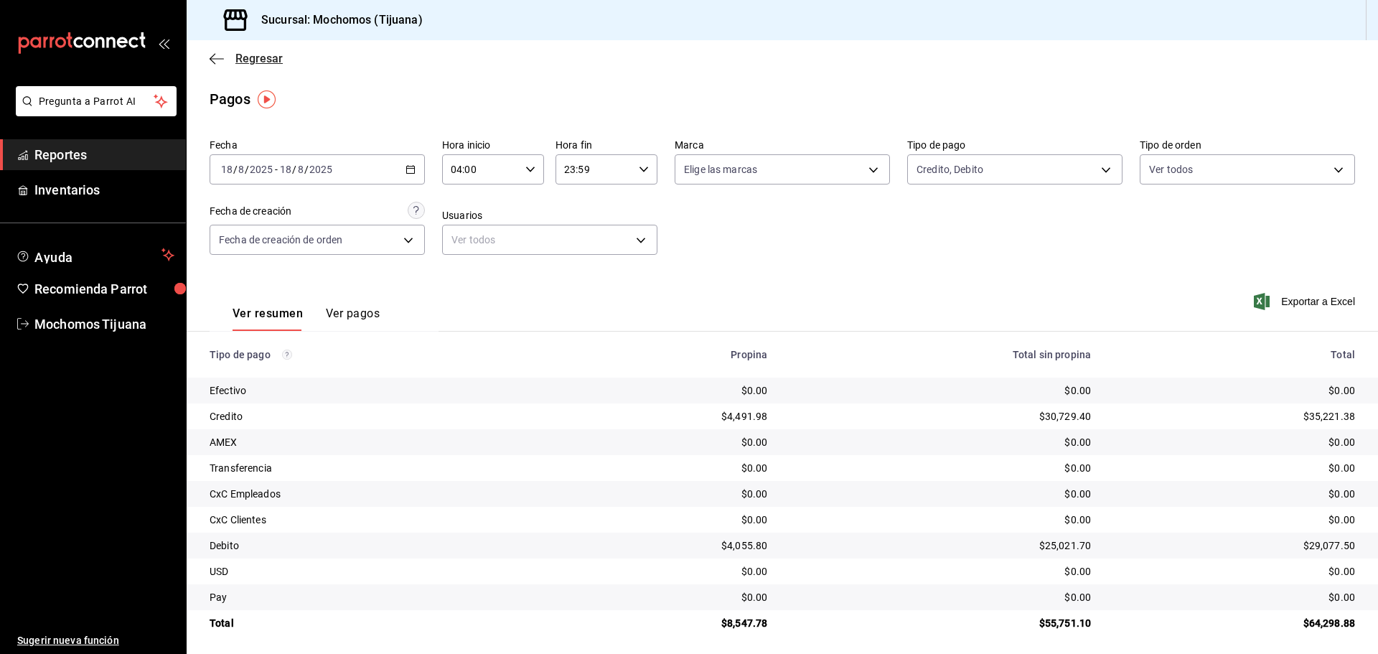
click at [221, 59] on icon "button" at bounding box center [217, 58] width 14 height 1
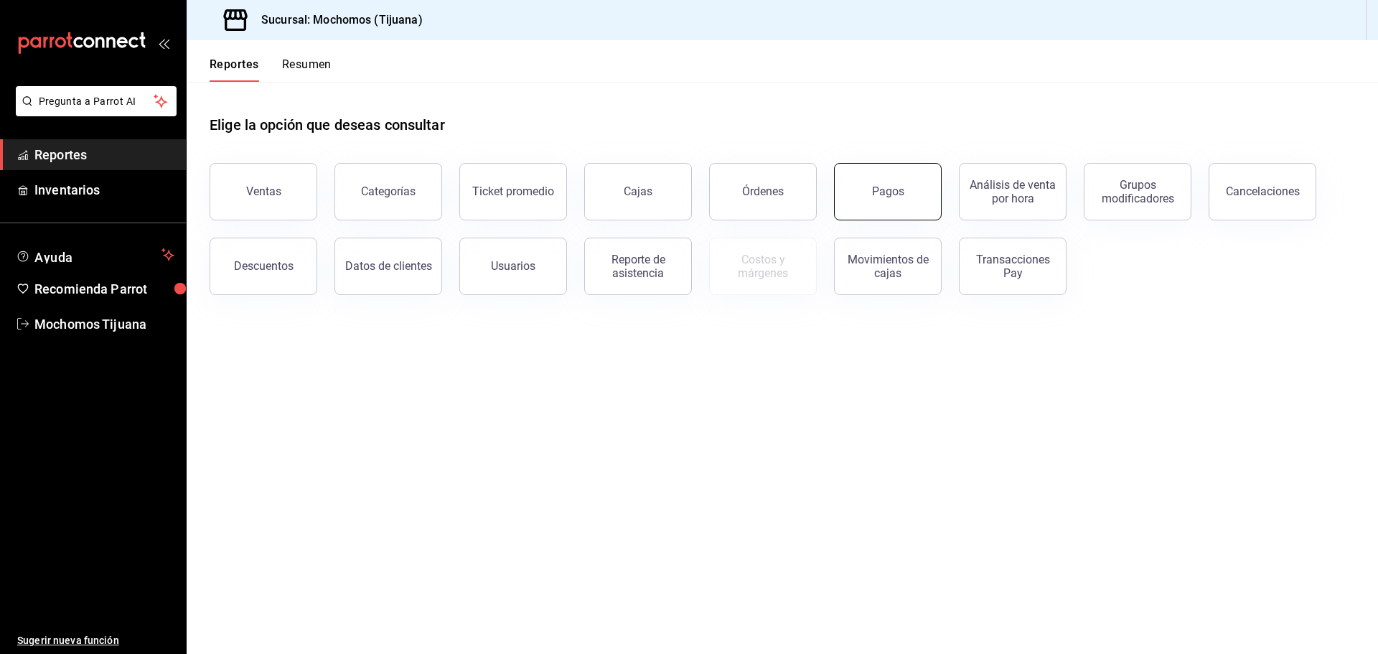
click at [898, 185] on div "Pagos" at bounding box center [888, 191] width 32 height 14
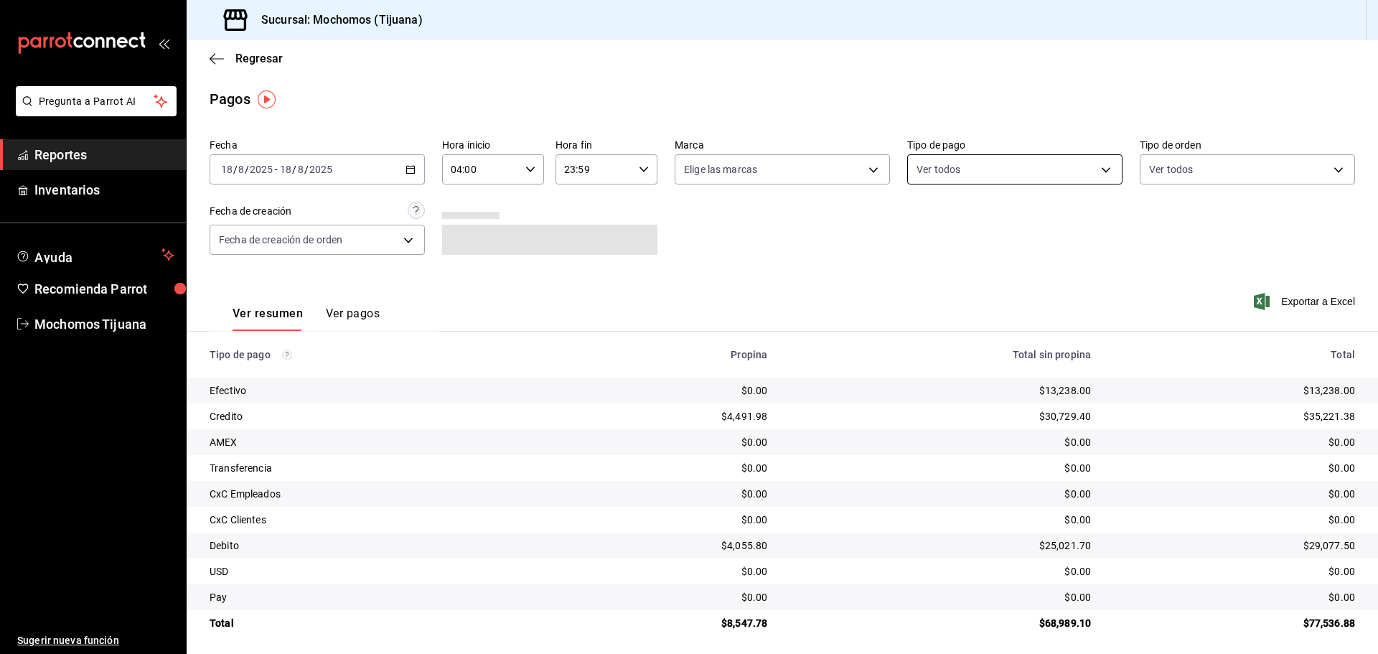
click at [1090, 165] on body "Pregunta a Parrot AI Reportes Inventarios Ayuda Recomienda Parrot Mochomos Tiju…" at bounding box center [689, 327] width 1378 height 654
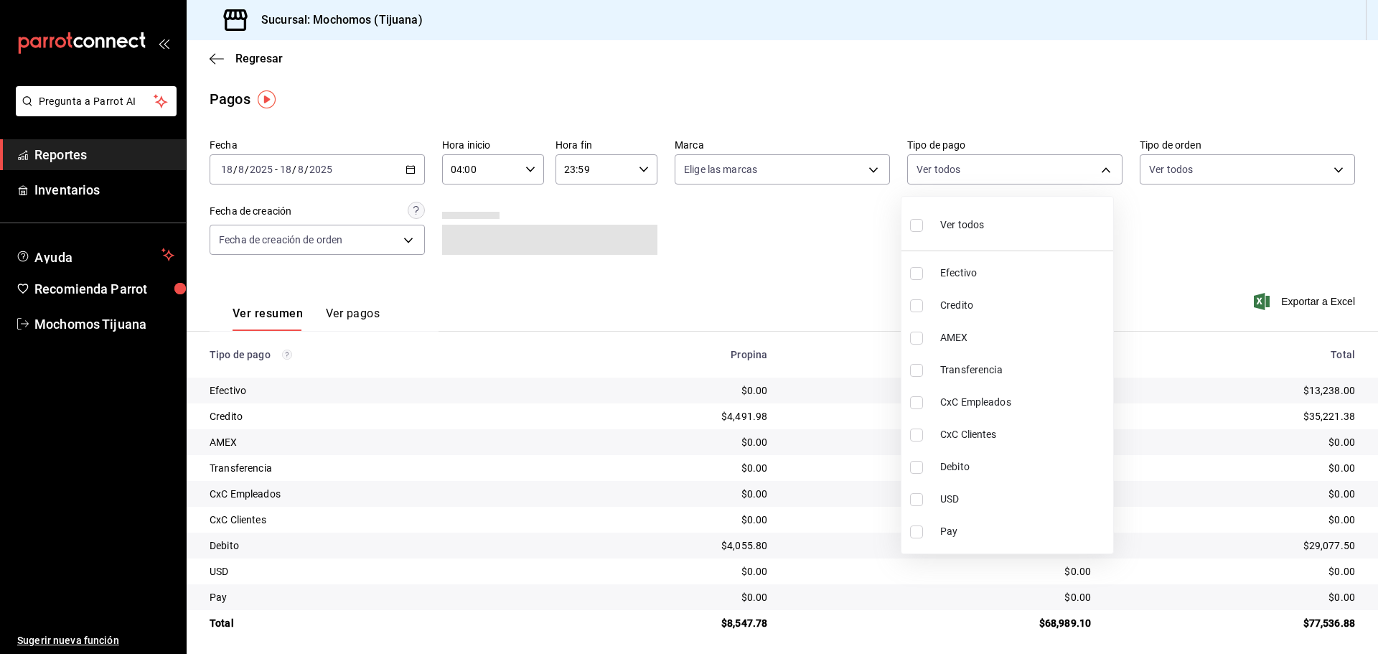
click at [1036, 306] on span "Credito" at bounding box center [1023, 305] width 167 height 15
type input "a27a072c-b141-4985-9f83-ae60dbe2196b"
checkbox input "true"
click at [1019, 470] on span "Debito" at bounding box center [1030, 466] width 167 height 15
type input "a27a072c-b141-4985-9f83-ae60dbe2196b,b7370aa5-450f-4a05-bab4-2784151f97fb"
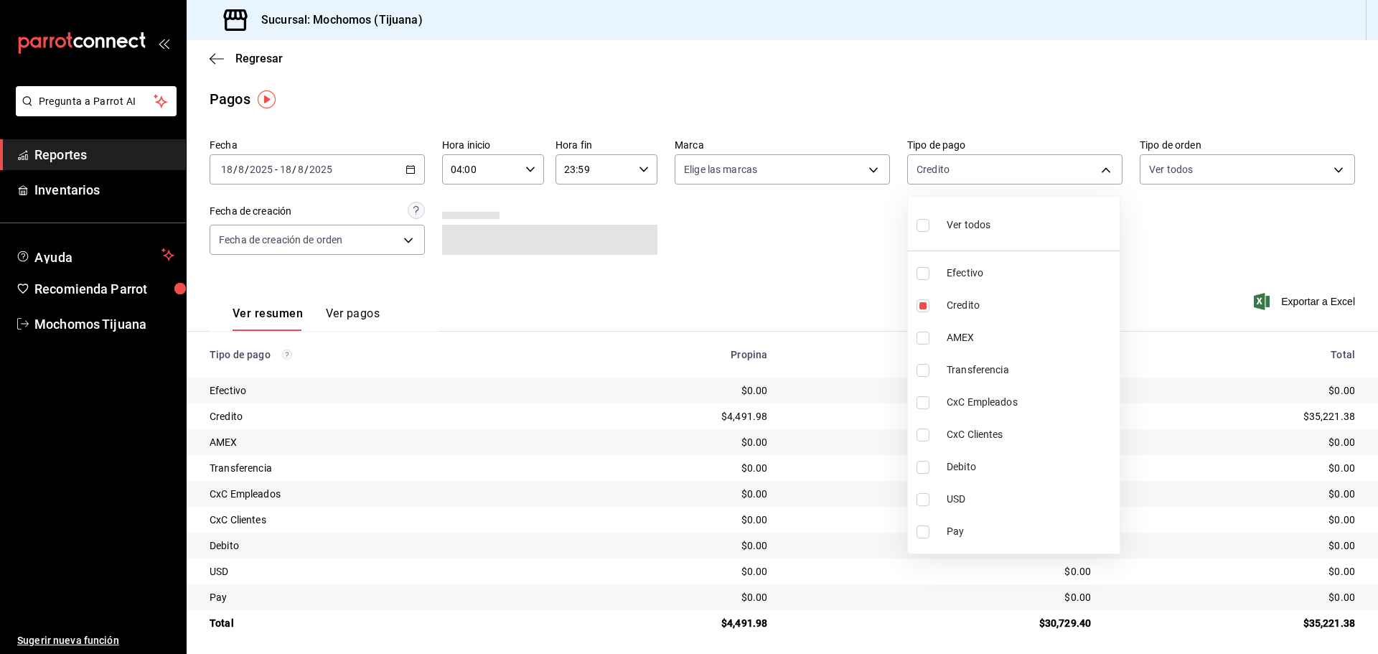
checkbox input "true"
